Goal: Task Accomplishment & Management: Manage account settings

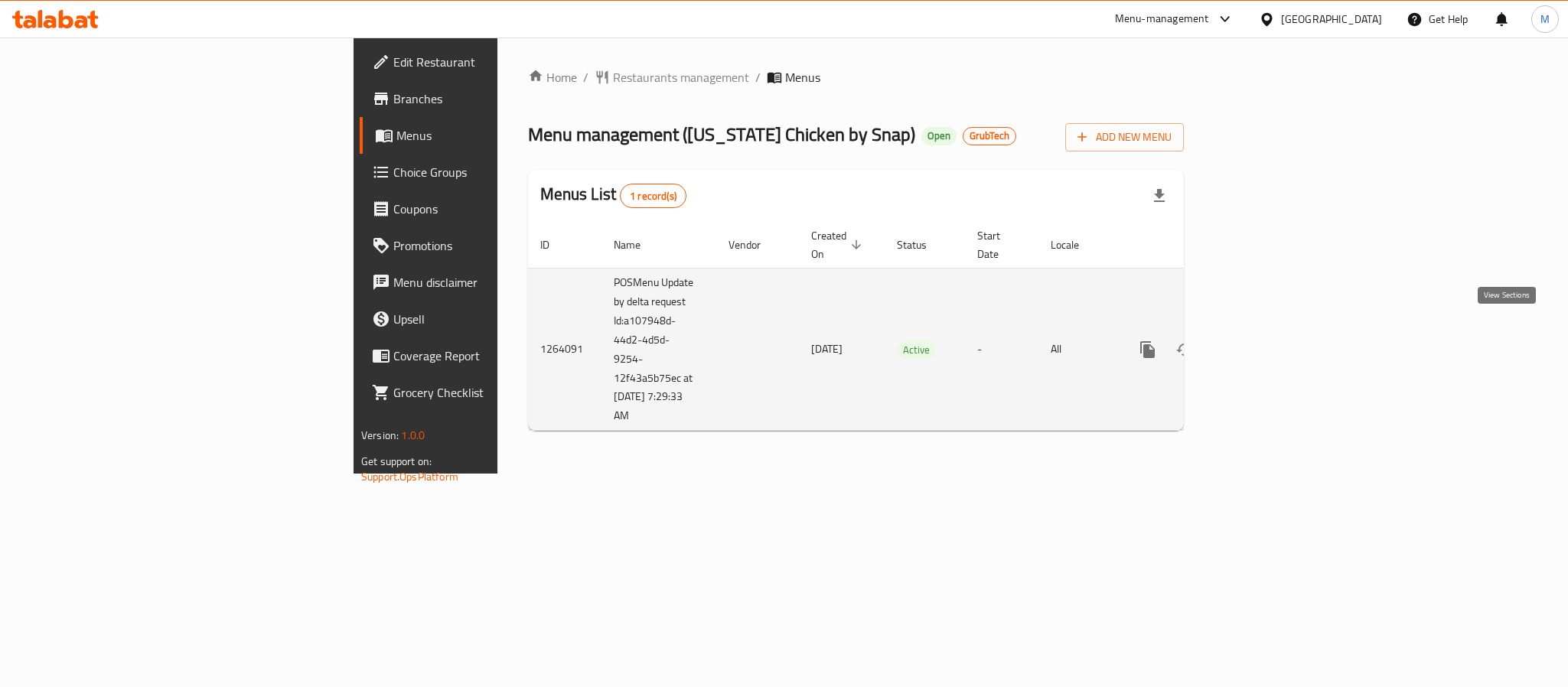
click at [1267, 341] on icon "enhanced table" at bounding box center [1258, 350] width 19 height 19
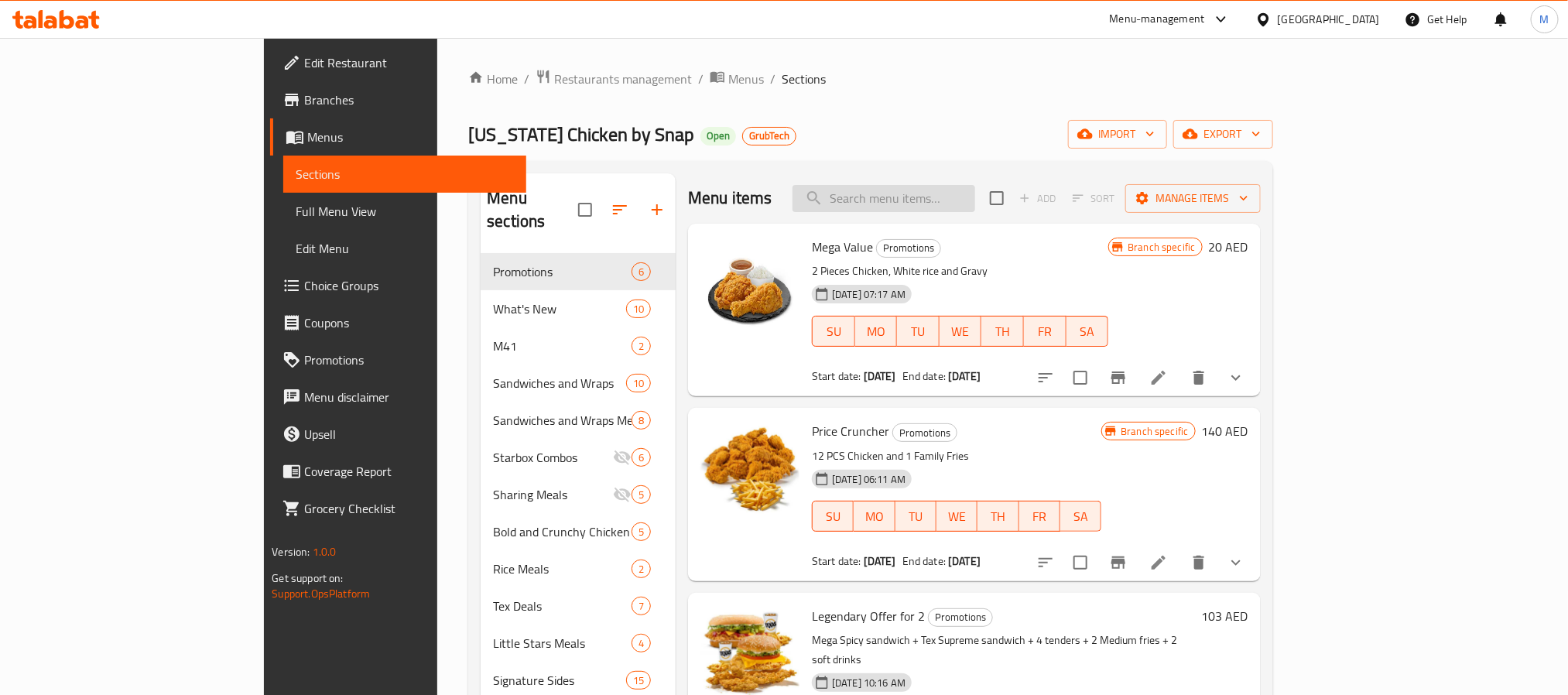
click at [925, 205] on input "search" at bounding box center [883, 198] width 182 height 27
paste input "The Legendary Deal"
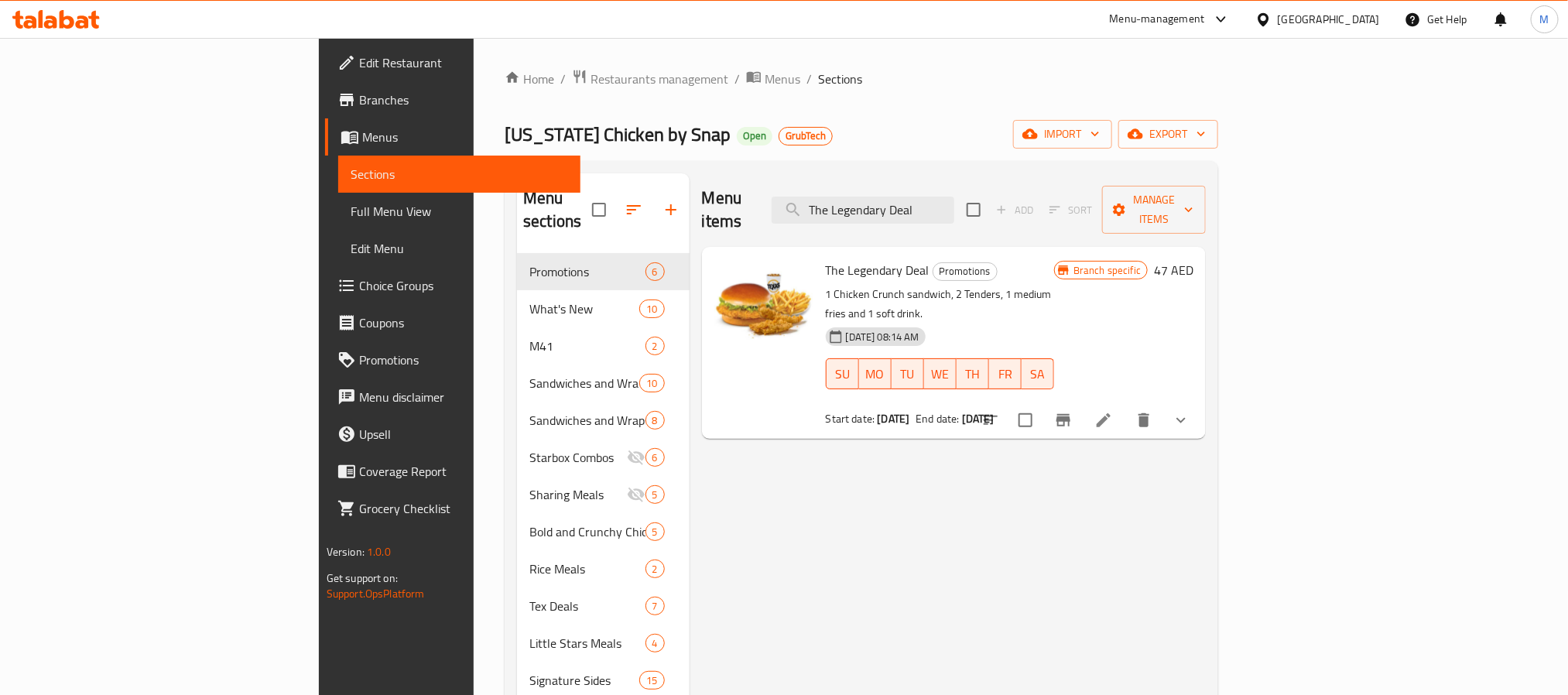
type input "The Legendary Deal"
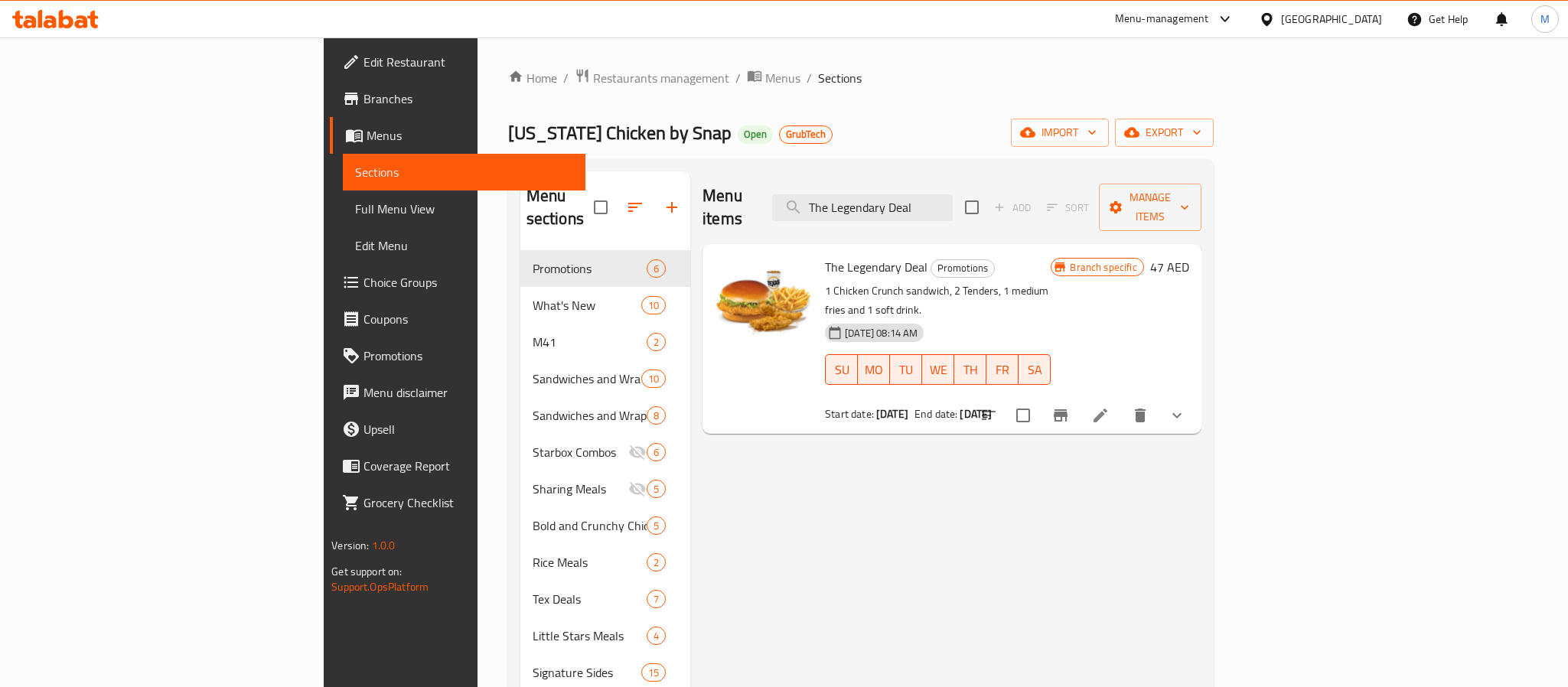
scroll to position [215, 0]
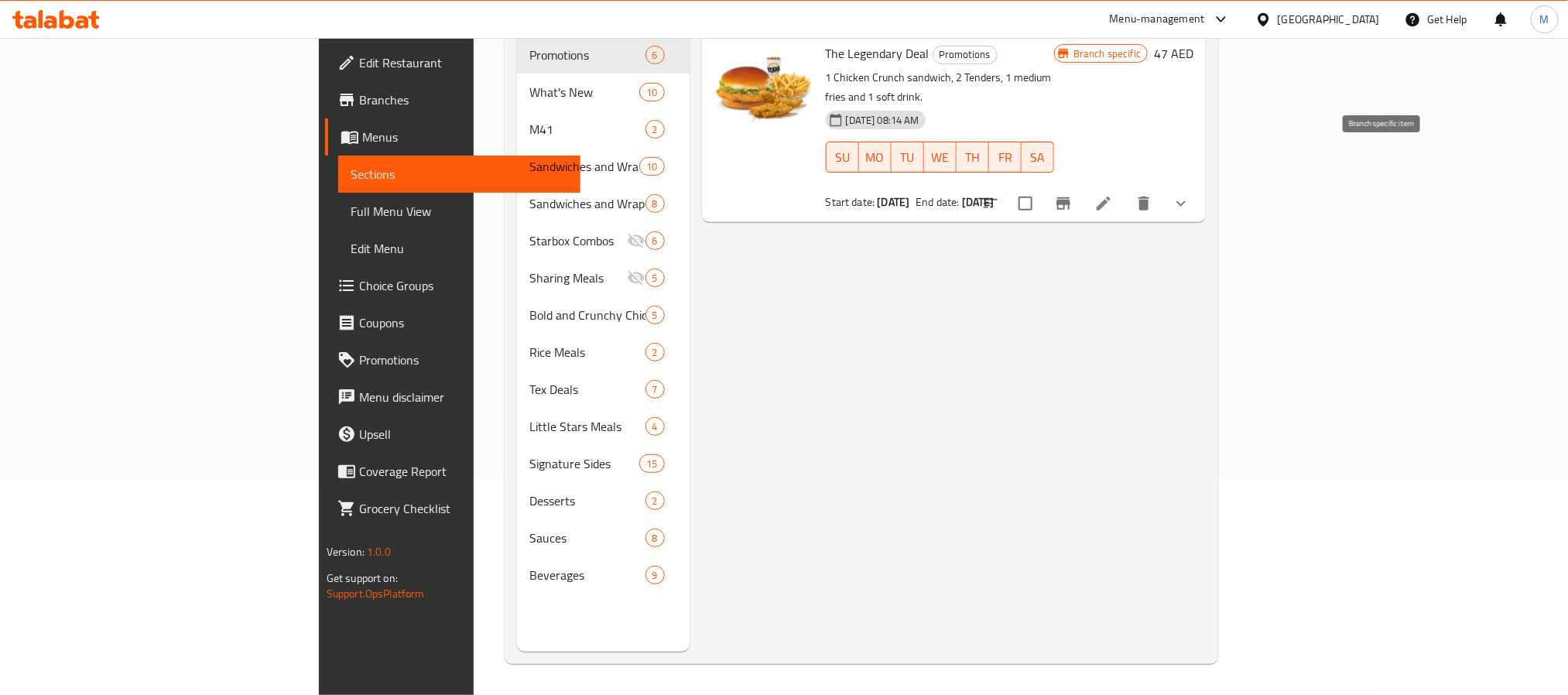
click at [1072, 195] on icon "Branch-specific-item" at bounding box center [1064, 204] width 19 height 19
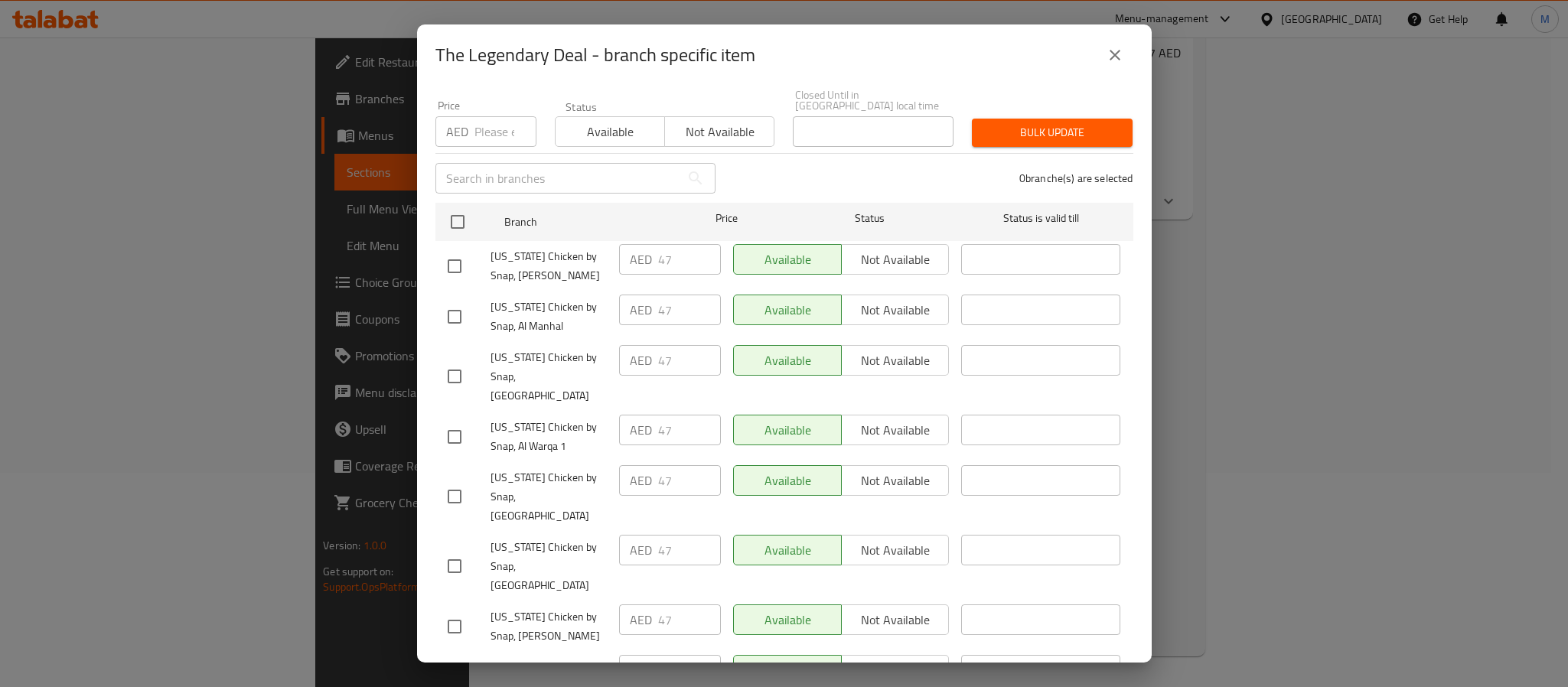
scroll to position [255, 0]
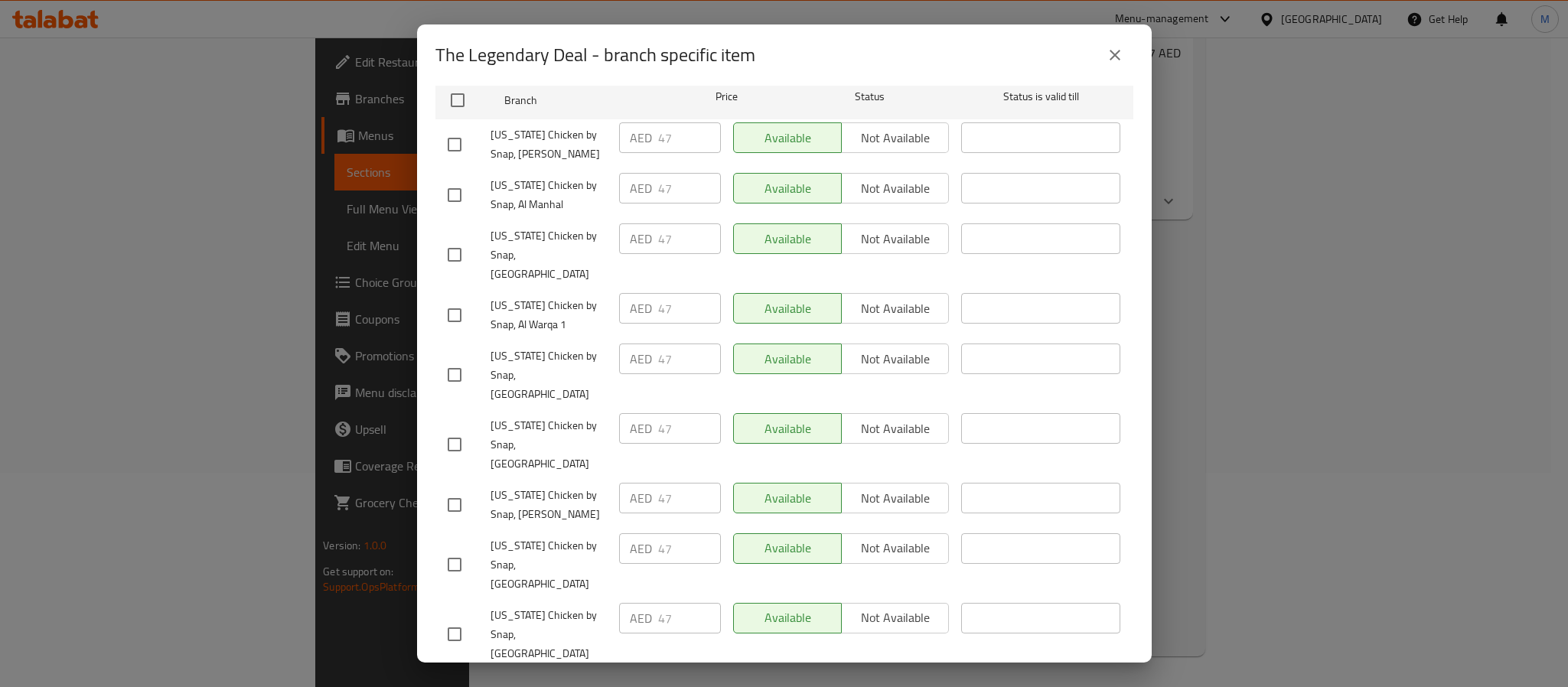
click at [1112, 57] on icon "close" at bounding box center [1114, 54] width 10 height 10
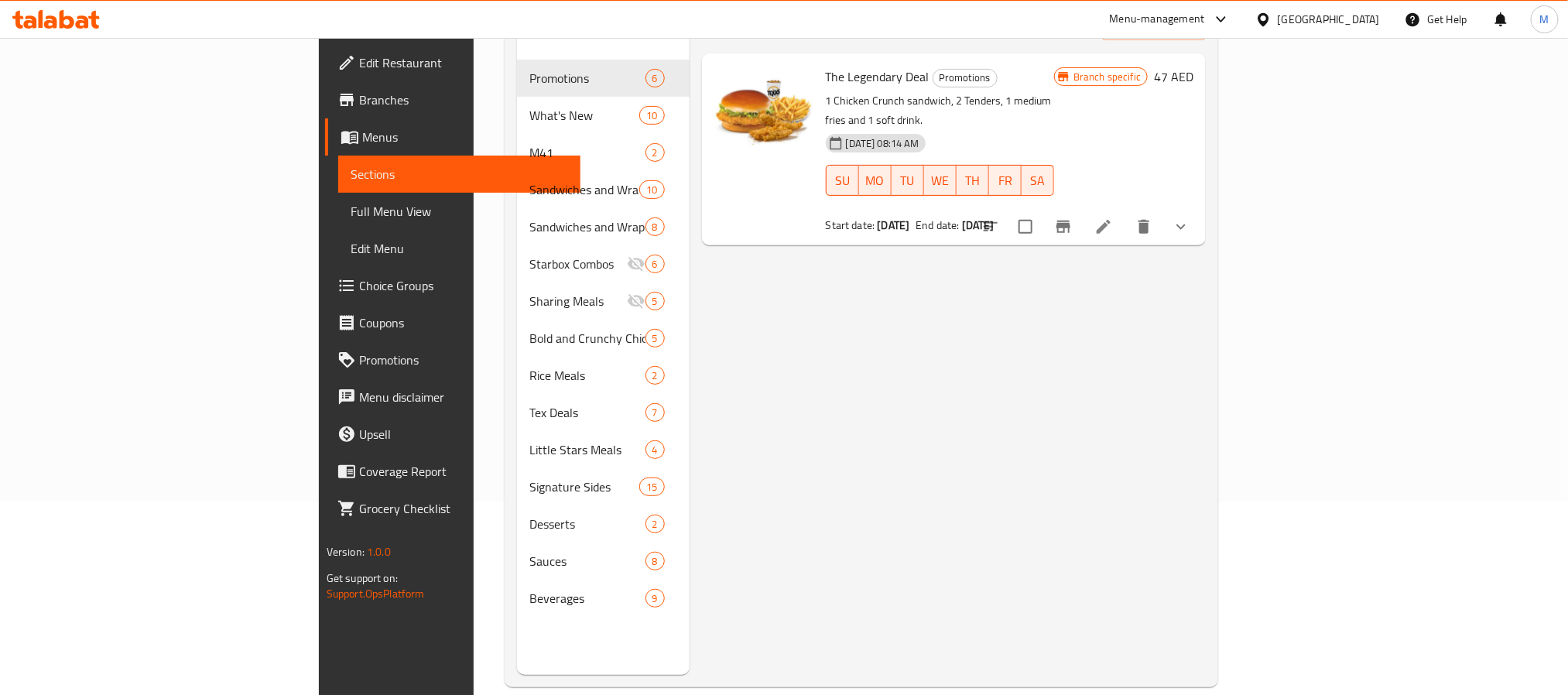
scroll to position [0, 0]
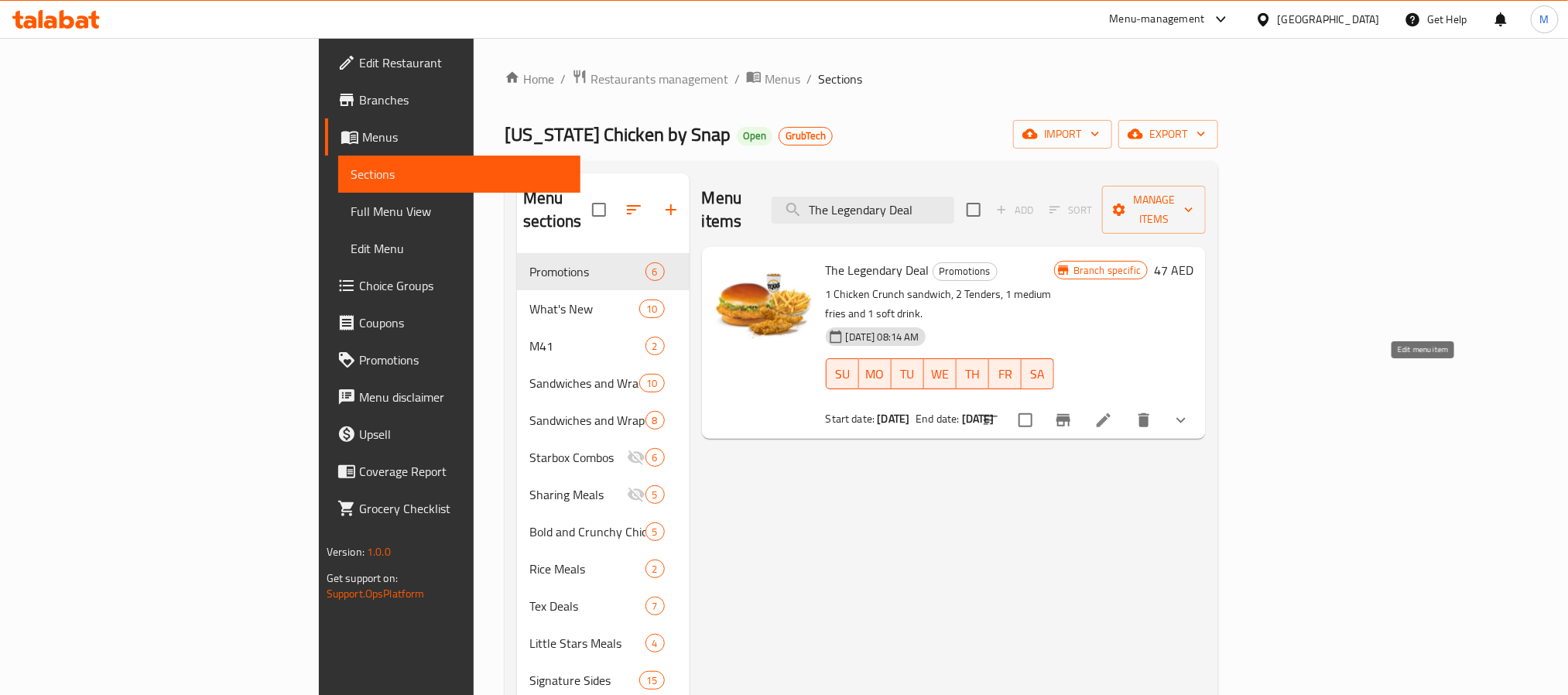
click at [1113, 411] on icon at bounding box center [1104, 420] width 19 height 19
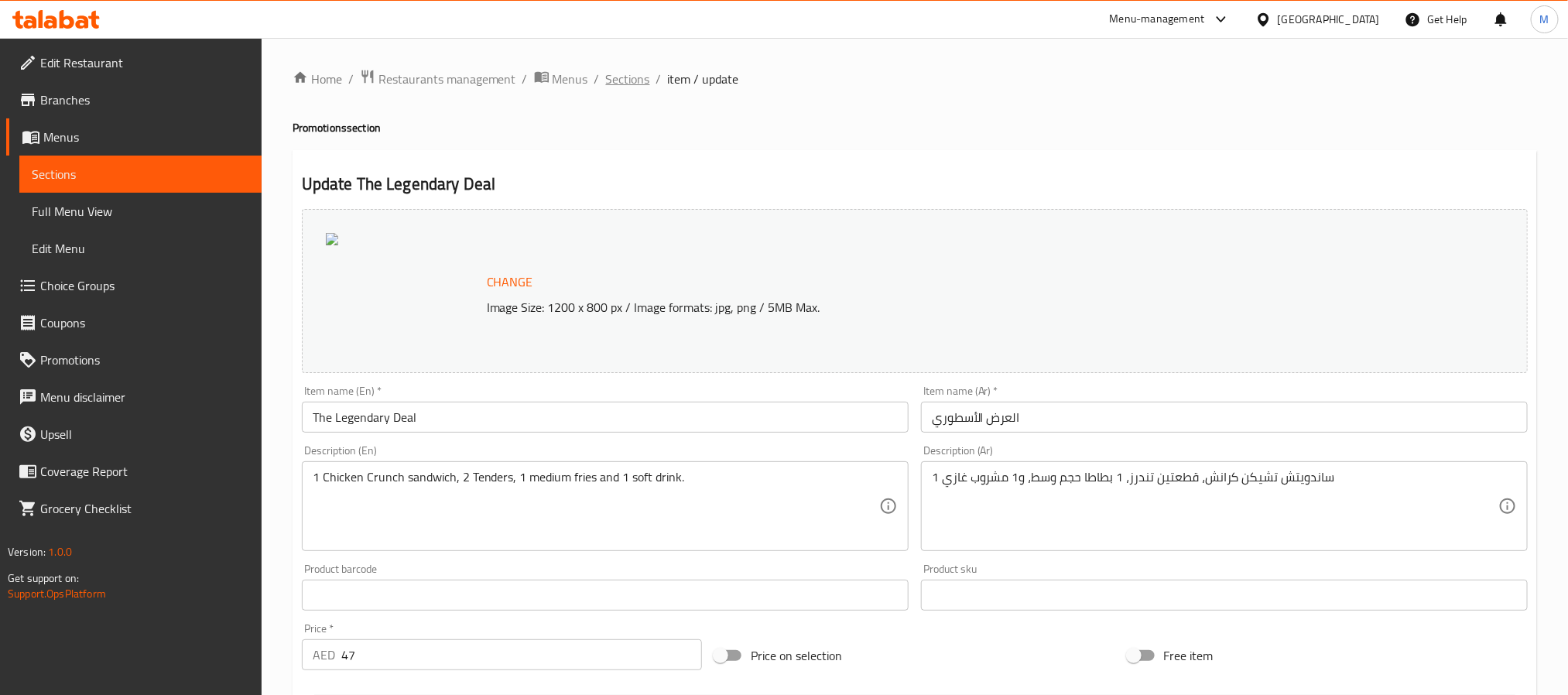
click at [637, 77] on span "Sections" at bounding box center [628, 79] width 44 height 19
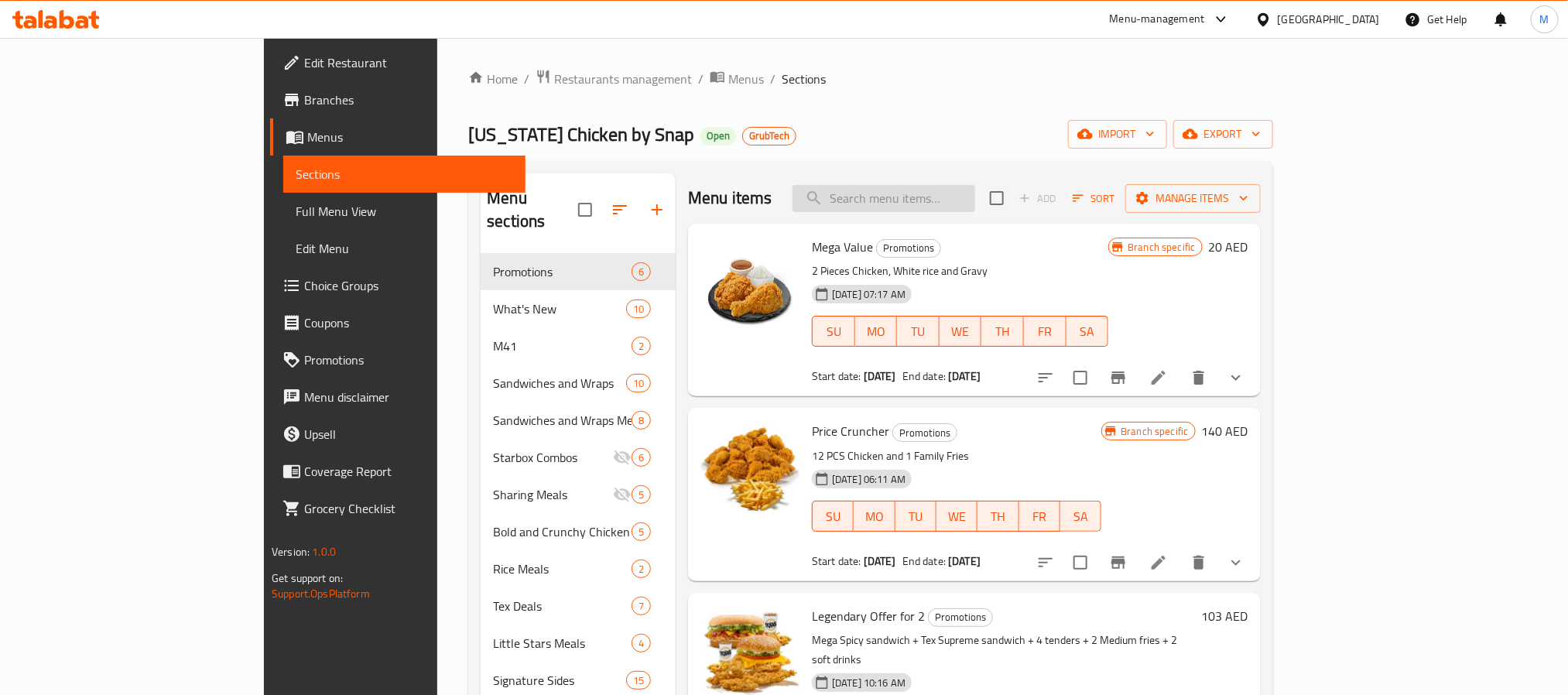
click at [934, 200] on input "search" at bounding box center [883, 198] width 182 height 27
drag, startPoint x: 1005, startPoint y: 194, endPoint x: 1003, endPoint y: 205, distance: 11.2
click at [975, 194] on input "search" at bounding box center [883, 198] width 182 height 27
paste input "The Legendary Deal"
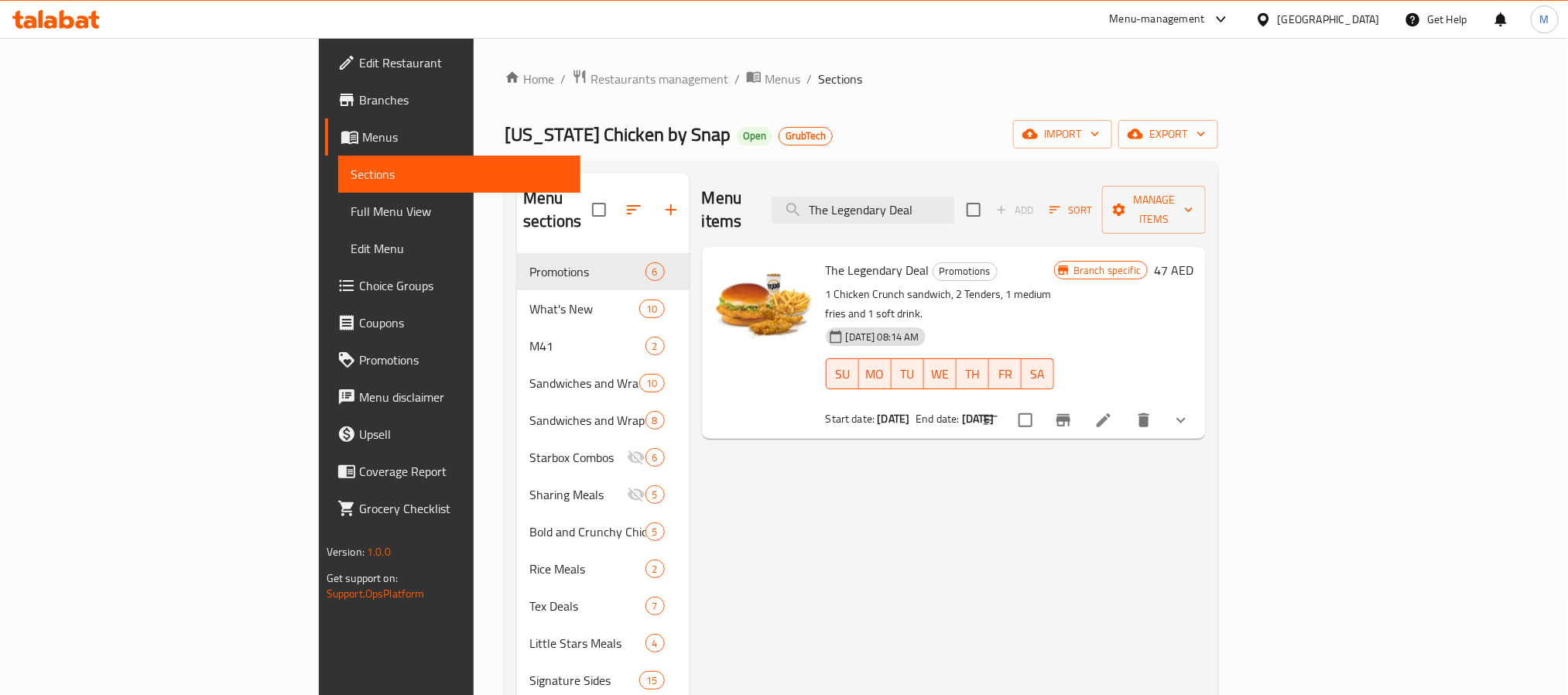
type input "The Legendary Deal"
click at [359, 96] on span "Branches" at bounding box center [463, 100] width 209 height 19
